Goal: Entertainment & Leisure: Consume media (video, audio)

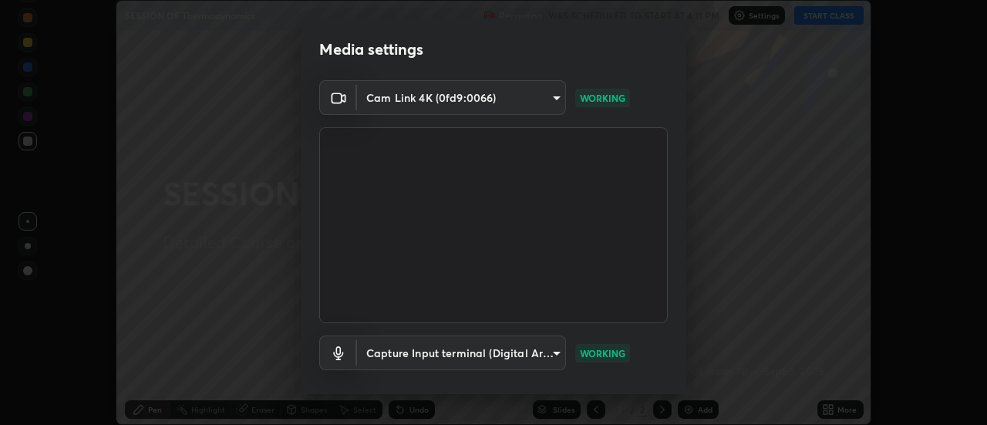
scroll to position [81, 0]
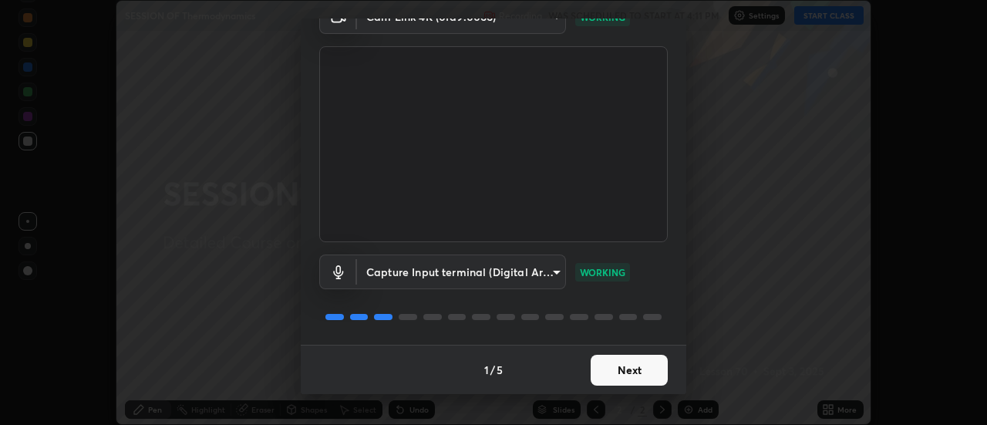
click at [626, 372] on button "Next" at bounding box center [629, 370] width 77 height 31
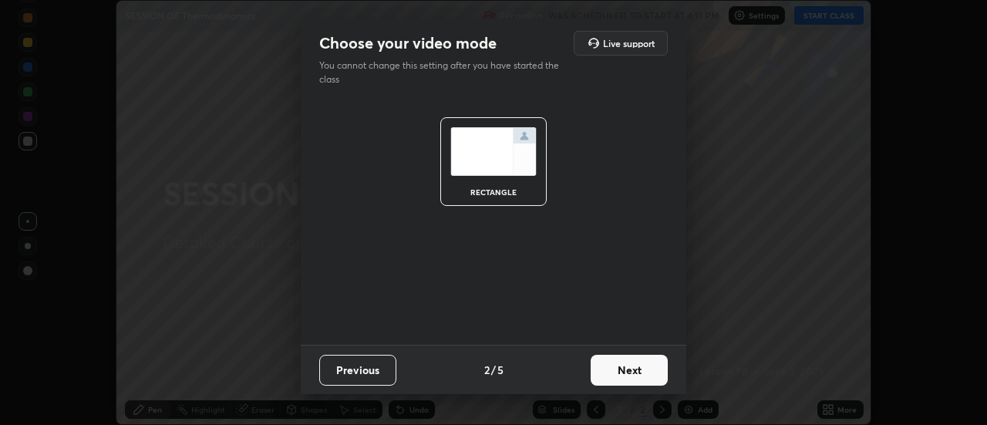
click at [626, 369] on button "Next" at bounding box center [629, 370] width 77 height 31
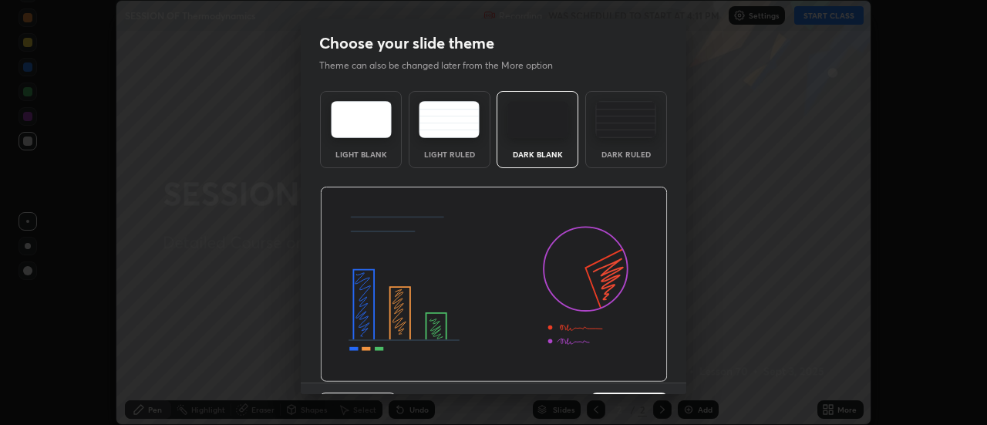
click at [628, 369] on img at bounding box center [494, 285] width 348 height 196
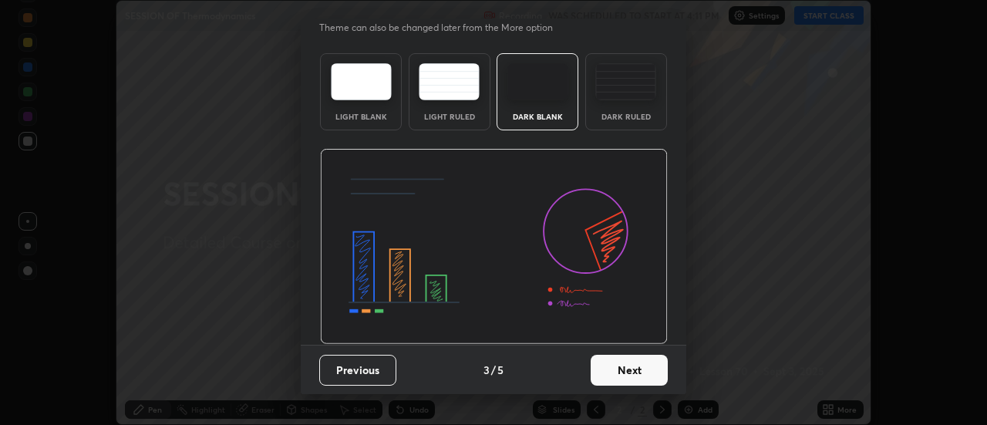
click at [616, 369] on button "Next" at bounding box center [629, 370] width 77 height 31
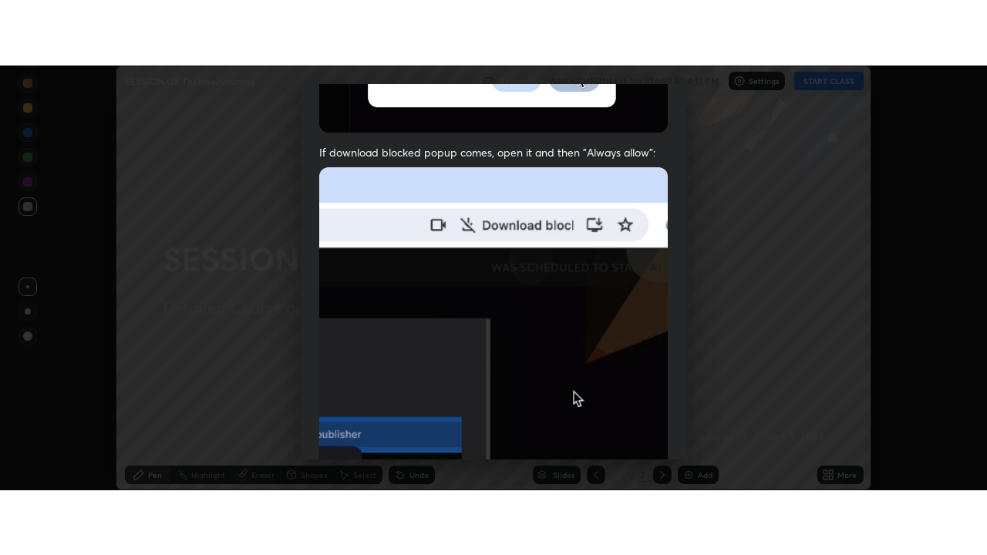
scroll to position [396, 0]
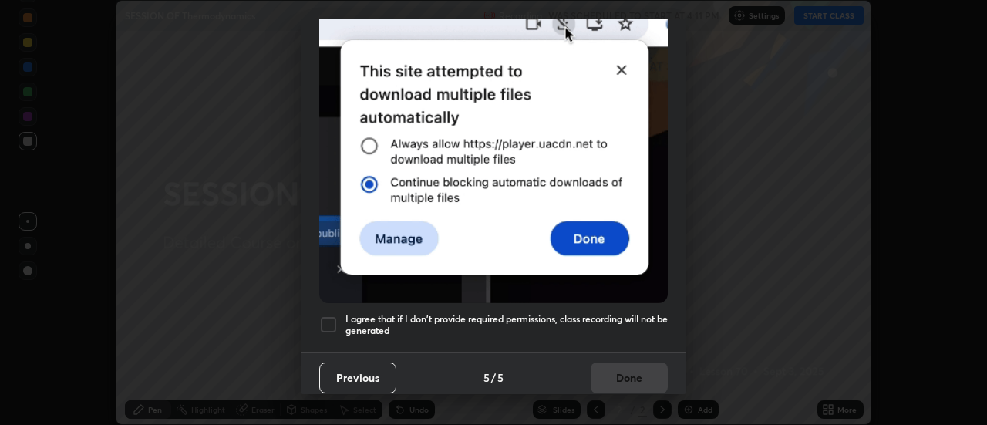
click at [619, 316] on h5 "I agree that if I don't provide required permissions, class recording will not …" at bounding box center [507, 325] width 322 height 24
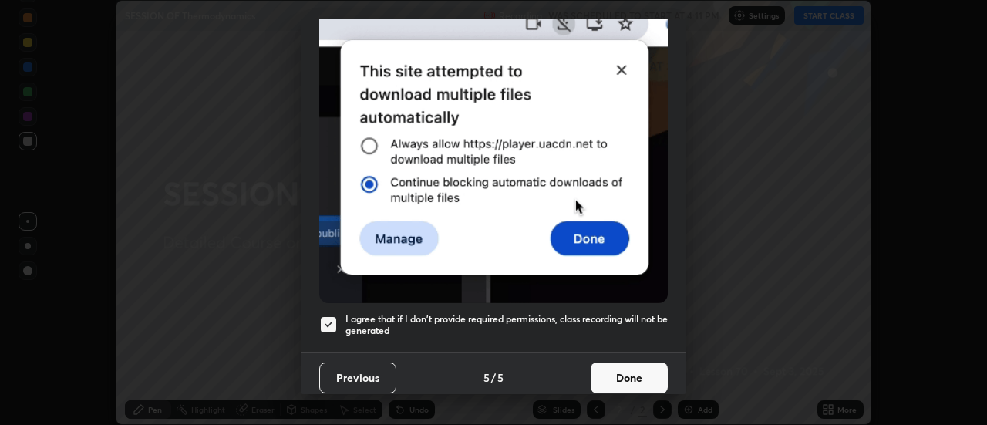
click at [622, 363] on button "Done" at bounding box center [629, 378] width 77 height 31
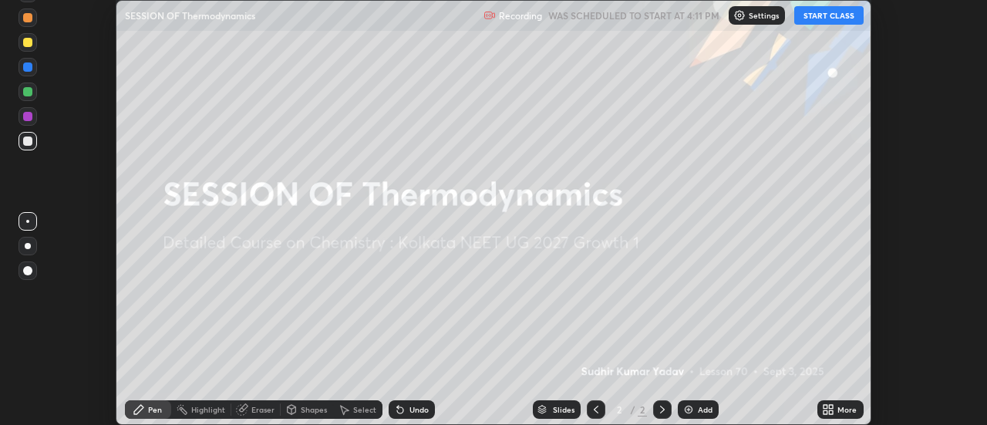
click at [814, 16] on button "START CLASS" at bounding box center [828, 15] width 69 height 19
click at [828, 408] on icon at bounding box center [828, 409] width 12 height 12
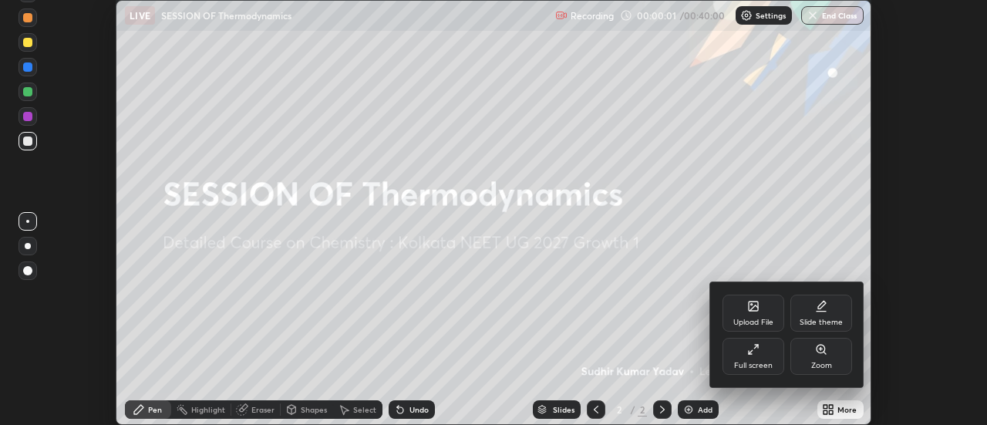
click at [763, 353] on div "Full screen" at bounding box center [754, 356] width 62 height 37
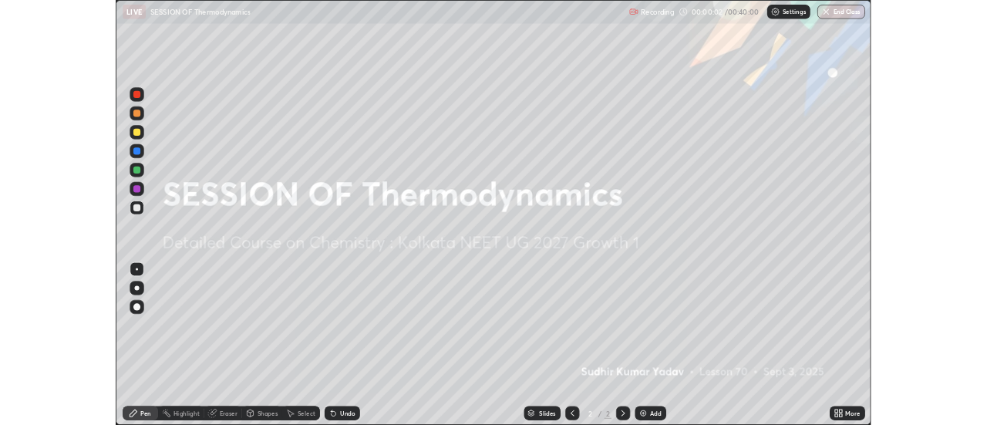
scroll to position [555, 987]
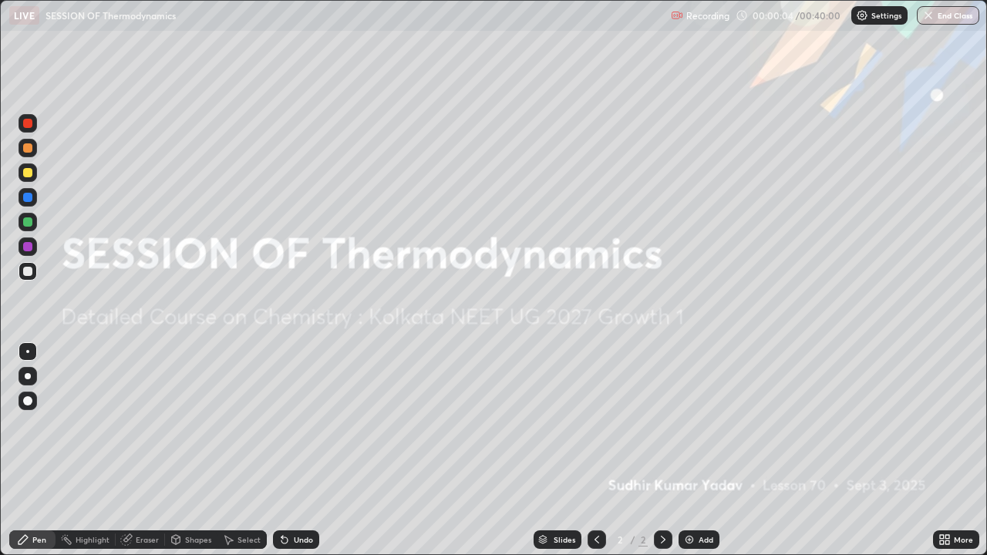
click at [692, 424] on img at bounding box center [689, 540] width 12 height 12
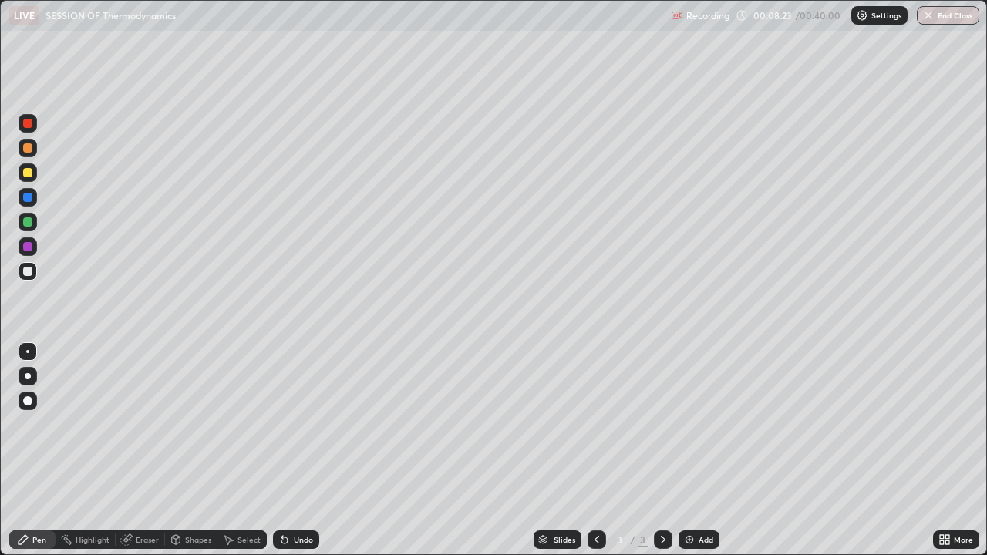
click at [282, 424] on icon at bounding box center [283, 537] width 2 height 2
click at [286, 424] on div "Undo" at bounding box center [296, 540] width 46 height 19
click at [287, 424] on div "Undo" at bounding box center [296, 540] width 46 height 19
click at [282, 424] on icon at bounding box center [283, 537] width 2 height 2
click at [142, 424] on div "Eraser" at bounding box center [147, 540] width 23 height 8
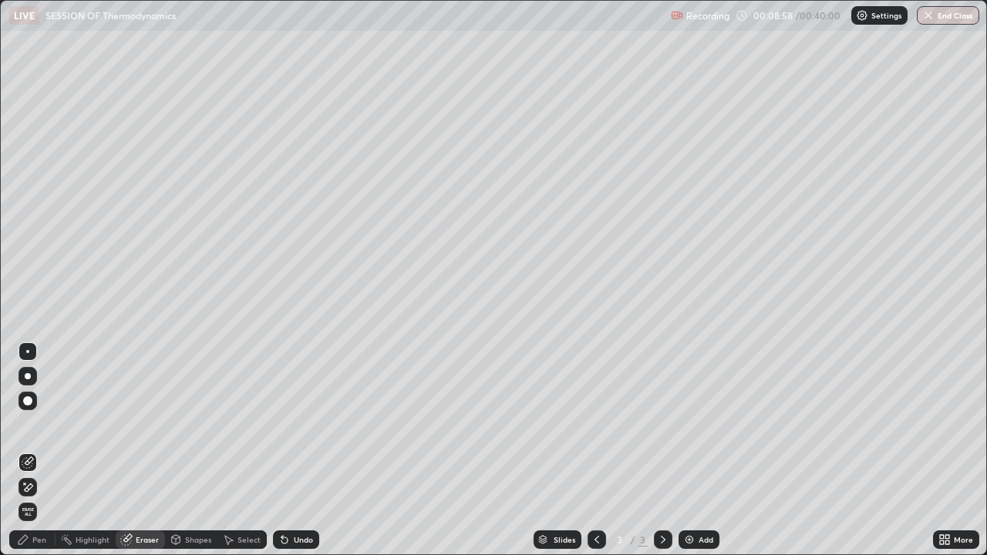
click at [47, 424] on div "Pen" at bounding box center [32, 540] width 46 height 19
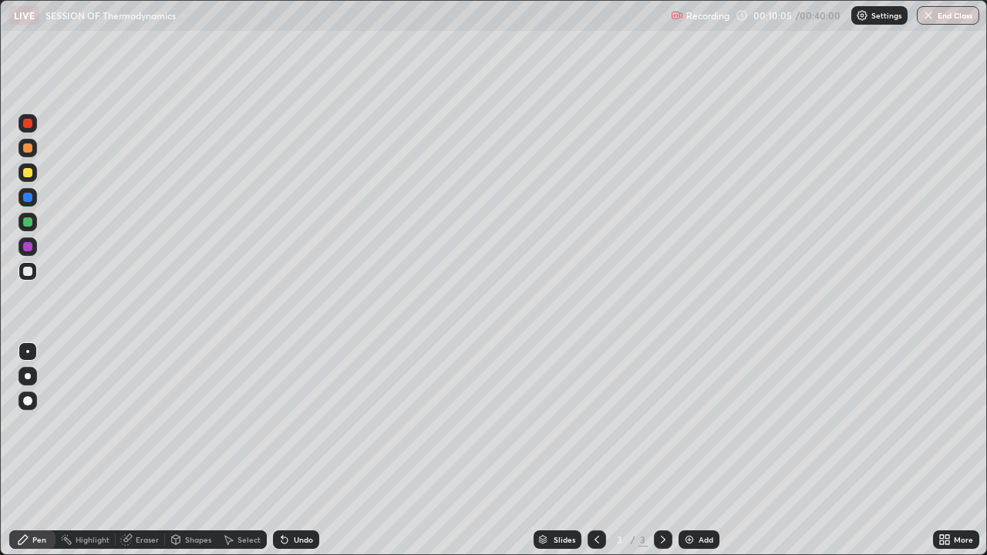
click at [288, 424] on div "Undo" at bounding box center [296, 540] width 46 height 19
click at [248, 424] on div "Select" at bounding box center [249, 540] width 23 height 8
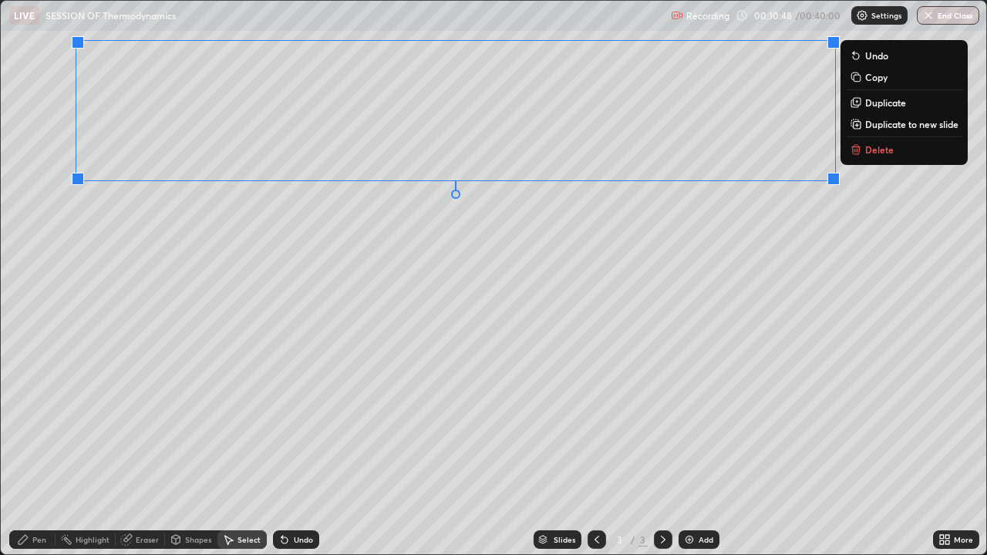
click at [40, 424] on div "Pen" at bounding box center [39, 540] width 14 height 8
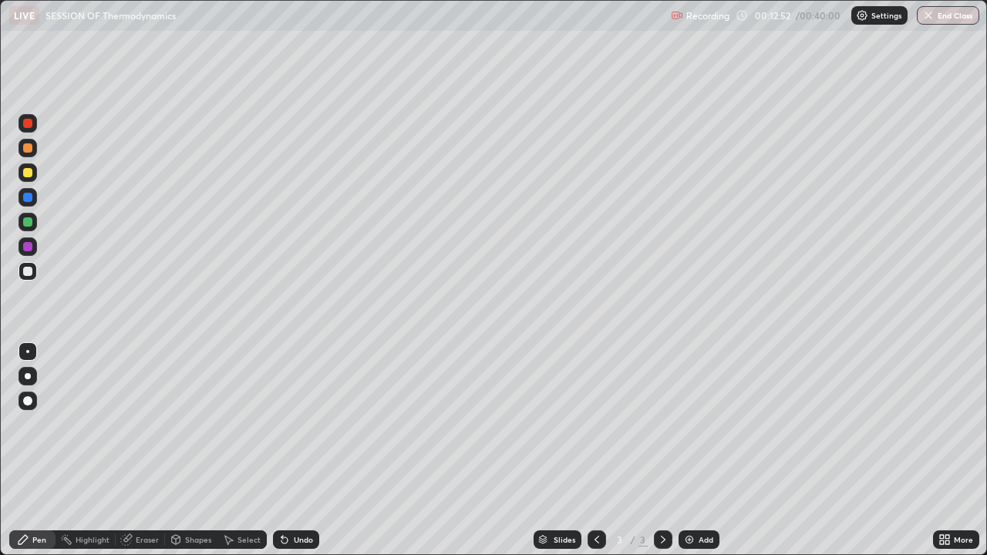
click at [29, 222] on div at bounding box center [27, 222] width 9 height 9
click at [661, 424] on icon at bounding box center [663, 540] width 5 height 8
click at [687, 424] on img at bounding box center [689, 540] width 12 height 12
click at [282, 424] on icon at bounding box center [283, 537] width 2 height 2
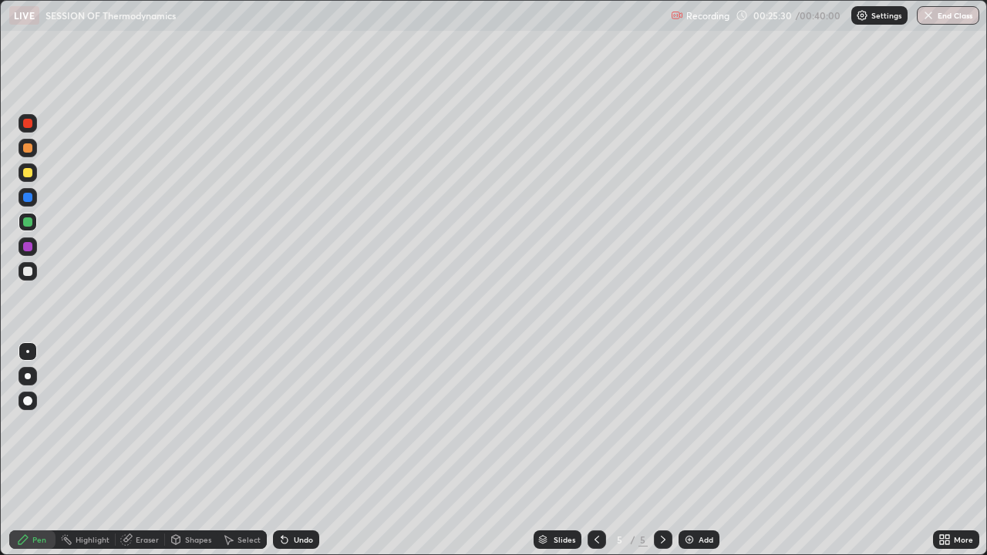
click at [282, 424] on icon at bounding box center [283, 537] width 2 height 2
click at [291, 424] on div "Undo" at bounding box center [296, 540] width 46 height 19
click at [245, 424] on div "Select" at bounding box center [242, 540] width 49 height 19
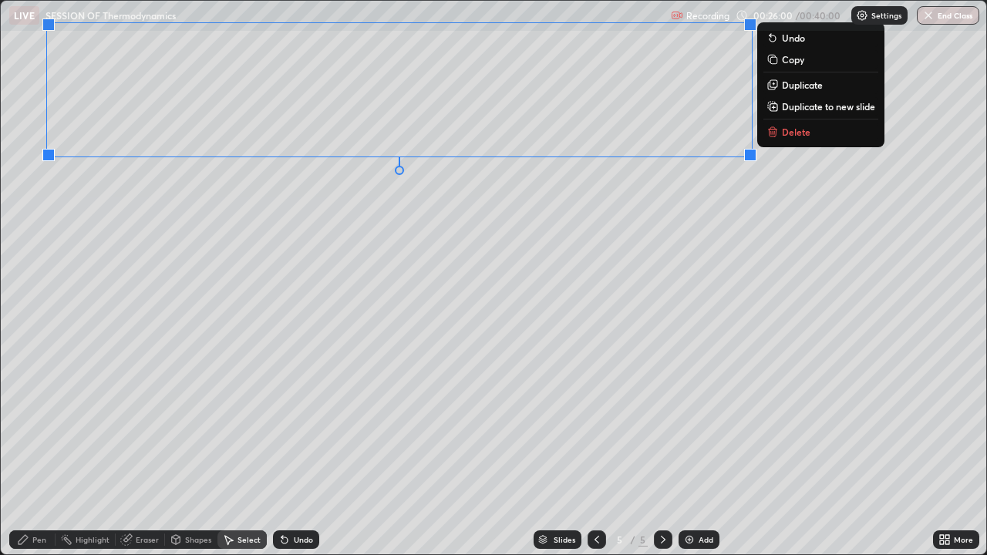
click at [36, 424] on div "Pen" at bounding box center [32, 540] width 46 height 19
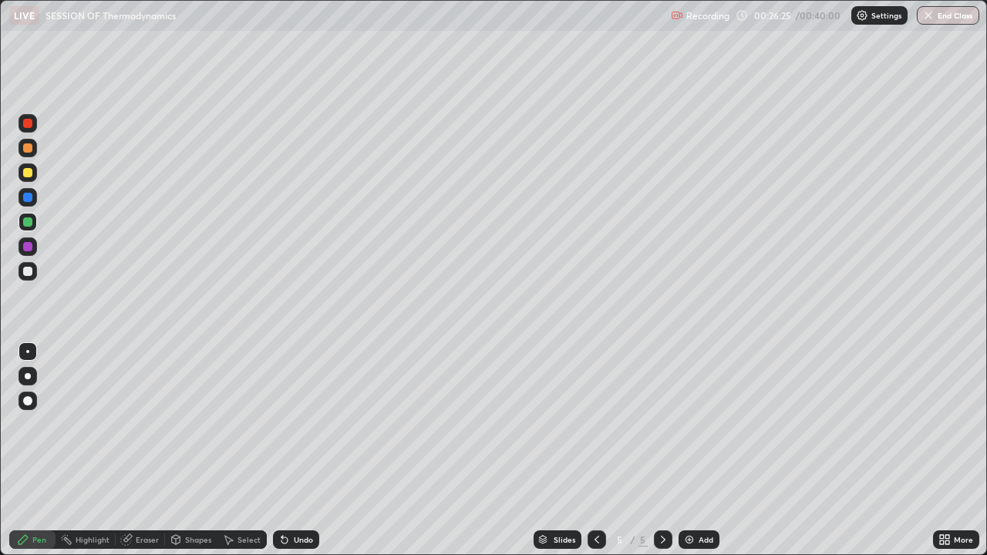
click at [595, 424] on icon at bounding box center [597, 540] width 12 height 12
click at [297, 424] on div "Undo" at bounding box center [296, 540] width 46 height 19
click at [238, 424] on div "Select" at bounding box center [249, 540] width 23 height 8
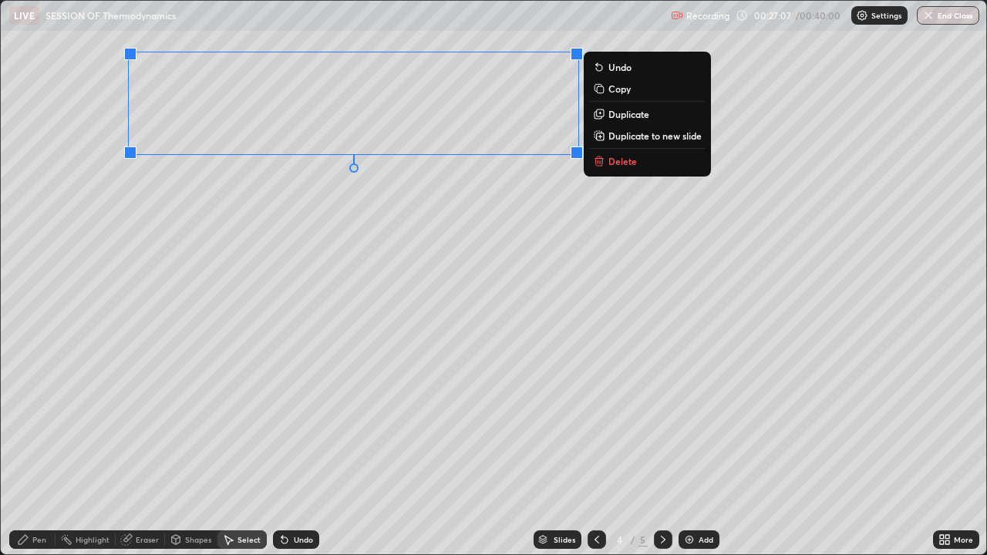
click at [32, 424] on div "Pen" at bounding box center [32, 540] width 46 height 19
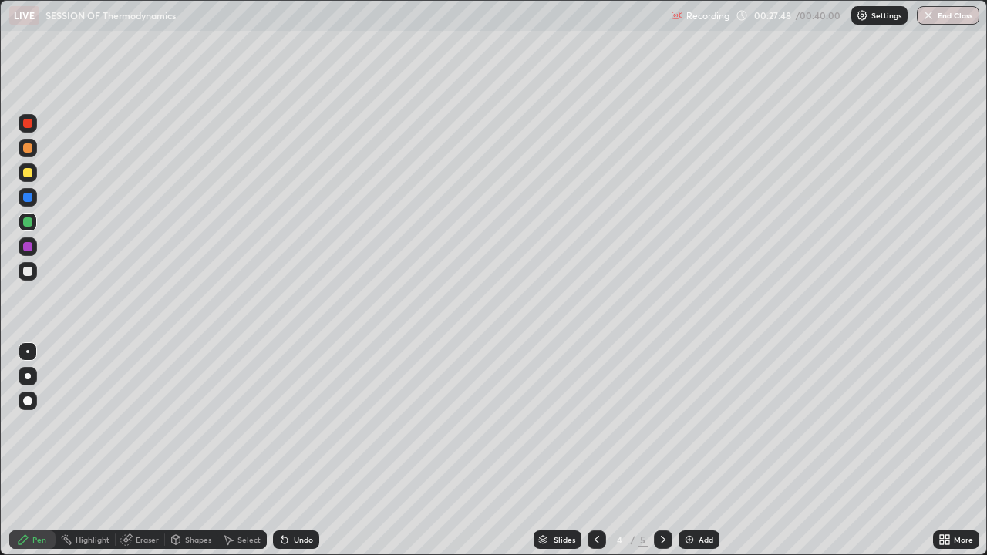
click at [295, 424] on div "Undo" at bounding box center [303, 540] width 19 height 8
click at [290, 424] on div "Undo" at bounding box center [296, 540] width 46 height 19
click at [295, 424] on div "Undo" at bounding box center [296, 540] width 46 height 19
click at [290, 424] on div "Undo" at bounding box center [296, 540] width 46 height 19
click at [297, 424] on div "Undo" at bounding box center [296, 540] width 46 height 19
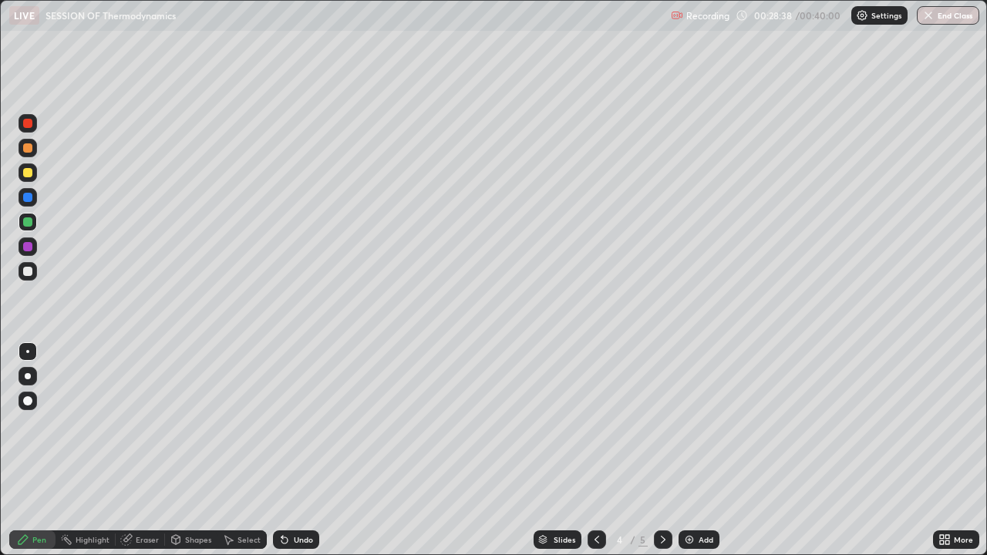
click at [303, 424] on div "Undo" at bounding box center [303, 540] width 19 height 8
click at [305, 424] on div "Undo" at bounding box center [303, 540] width 19 height 8
click at [297, 424] on div "Undo" at bounding box center [296, 540] width 46 height 19
click at [295, 424] on div "Undo" at bounding box center [296, 540] width 46 height 19
click at [294, 424] on div "Undo" at bounding box center [303, 540] width 19 height 8
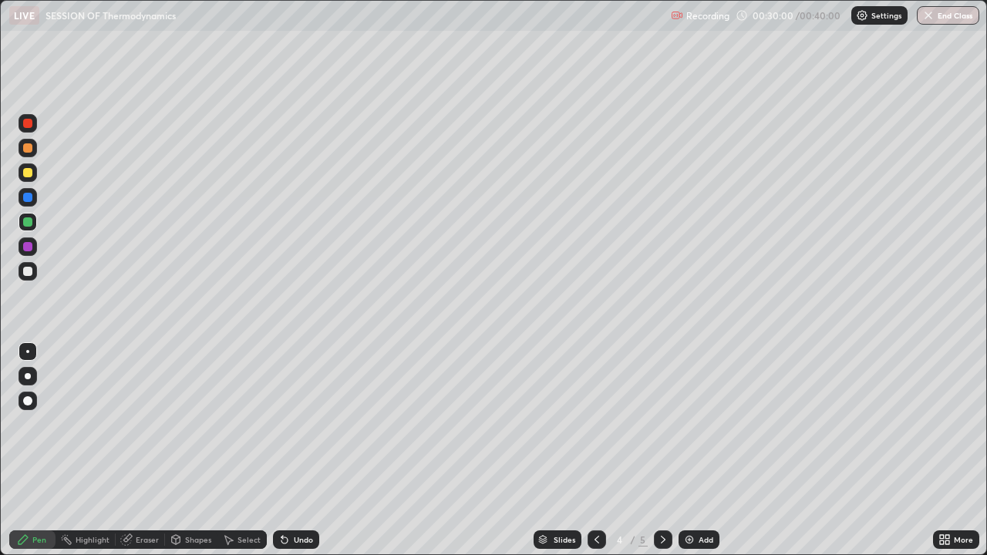
click at [289, 424] on div "Undo" at bounding box center [296, 540] width 46 height 19
click at [292, 424] on div "Undo" at bounding box center [296, 540] width 46 height 19
click at [291, 424] on div "Undo" at bounding box center [296, 540] width 46 height 19
click at [288, 424] on icon at bounding box center [284, 540] width 12 height 12
click at [669, 424] on div at bounding box center [663, 540] width 19 height 19
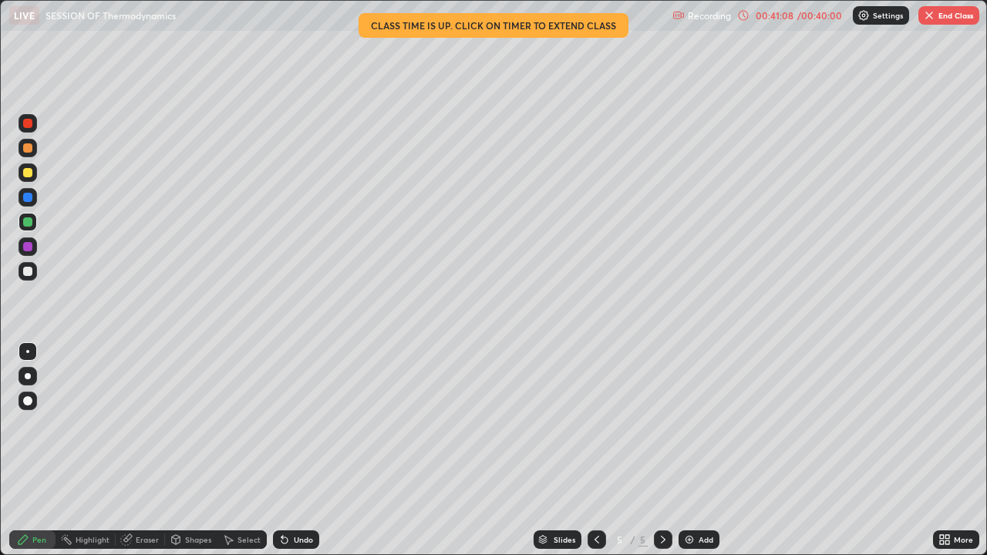
click at [282, 424] on icon at bounding box center [283, 537] width 2 height 2
click at [690, 424] on img at bounding box center [689, 540] width 12 height 12
click at [242, 424] on div "Select" at bounding box center [242, 540] width 49 height 19
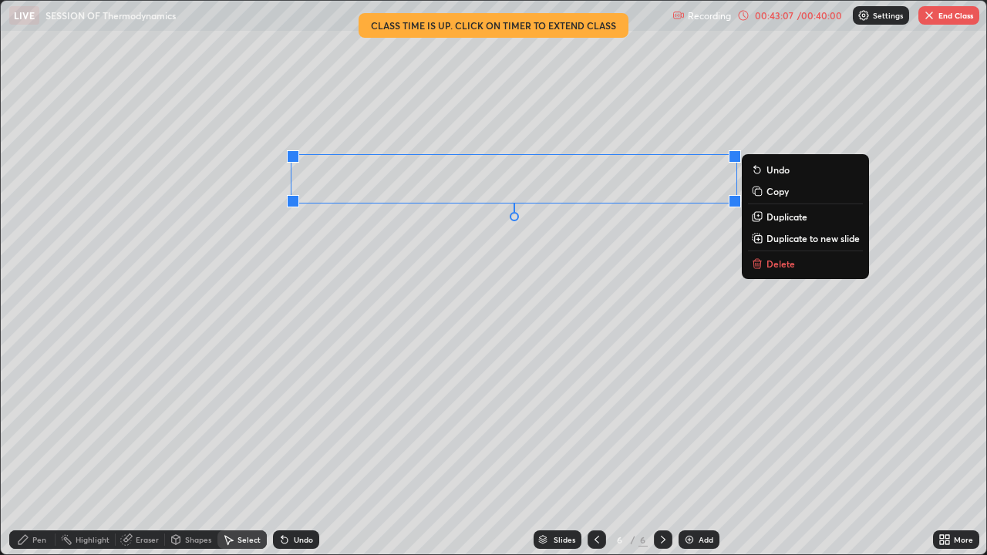
click at [43, 424] on div "Pen" at bounding box center [39, 540] width 14 height 8
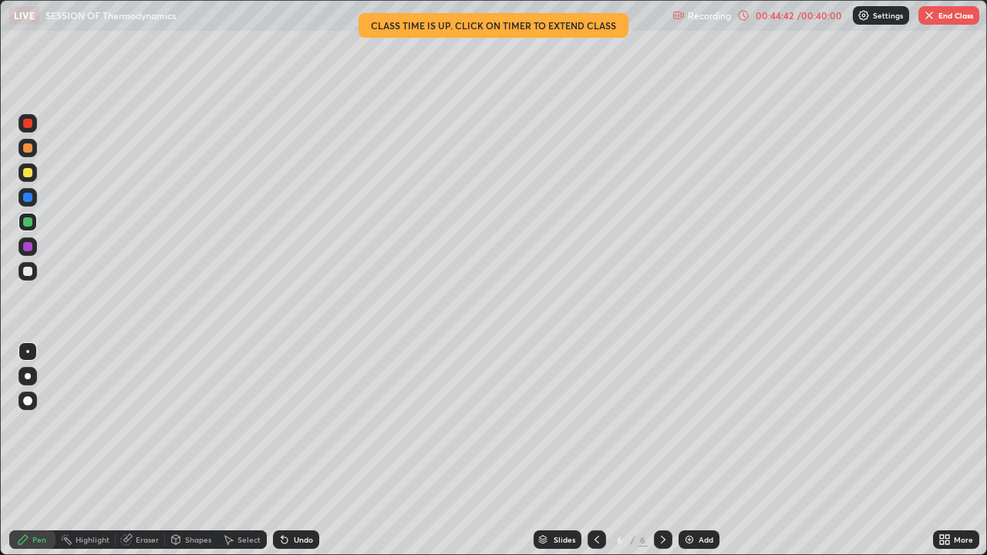
click at [248, 424] on div "Select" at bounding box center [249, 540] width 23 height 8
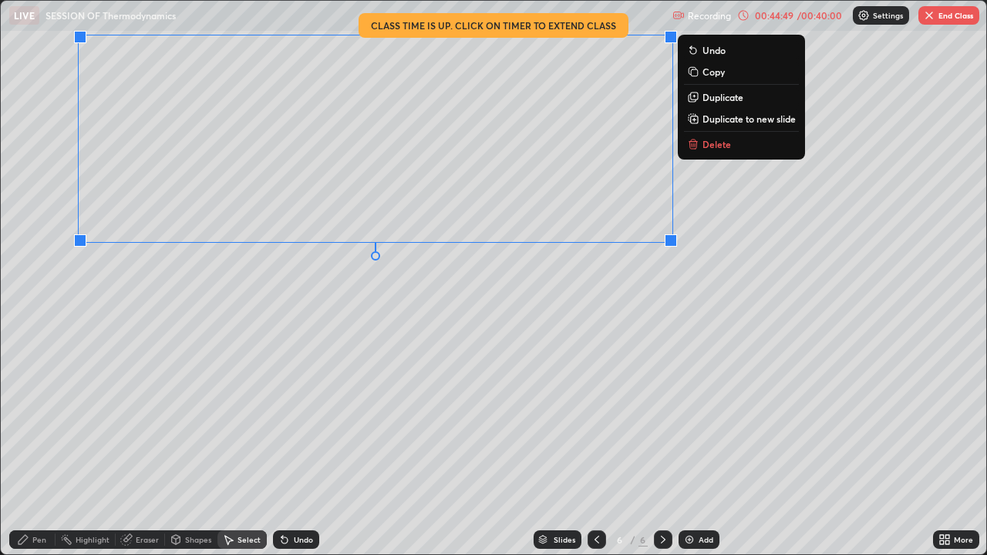
click at [41, 424] on div "Pen" at bounding box center [32, 540] width 46 height 19
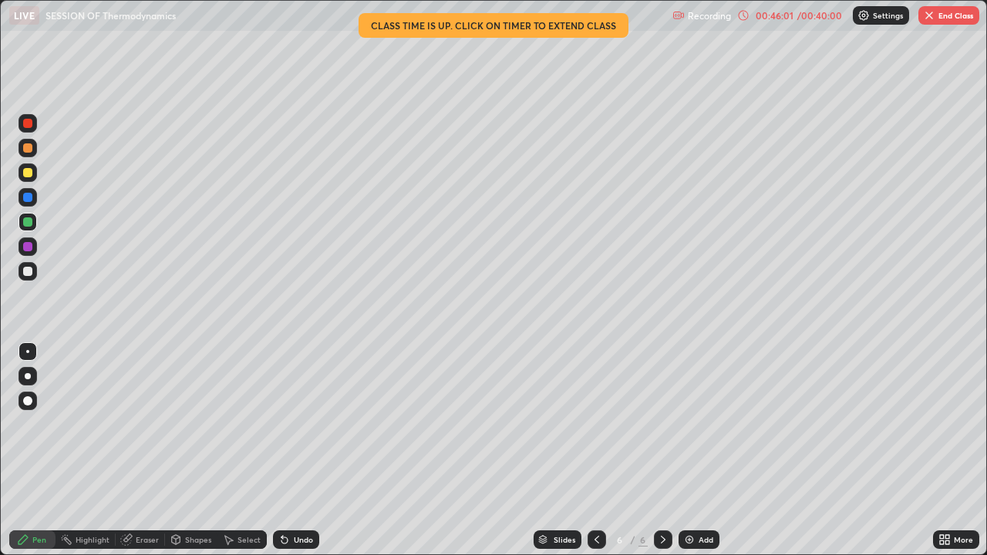
click at [929, 19] on img "button" at bounding box center [929, 15] width 12 height 12
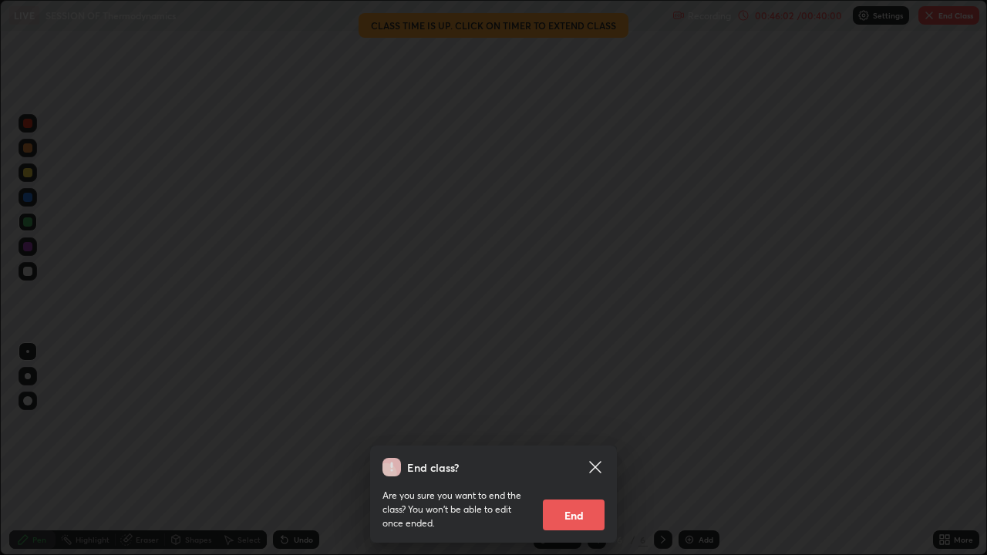
click at [572, 424] on button "End" at bounding box center [574, 515] width 62 height 31
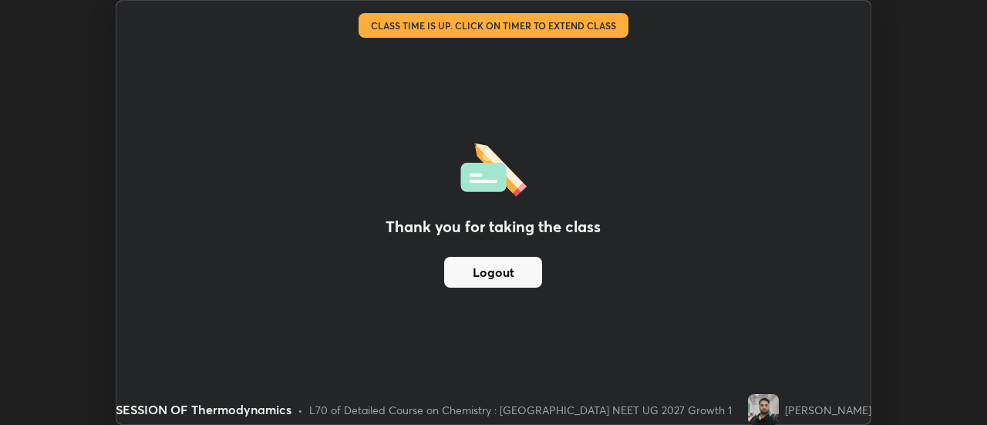
scroll to position [76705, 76143]
